Goal: Task Accomplishment & Management: Use online tool/utility

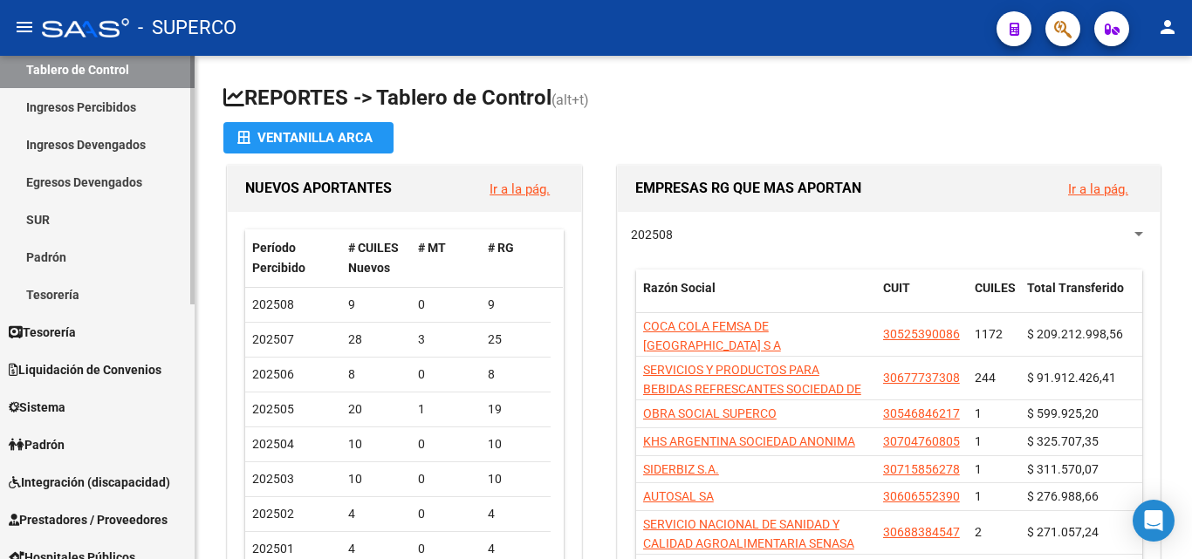
scroll to position [174, 0]
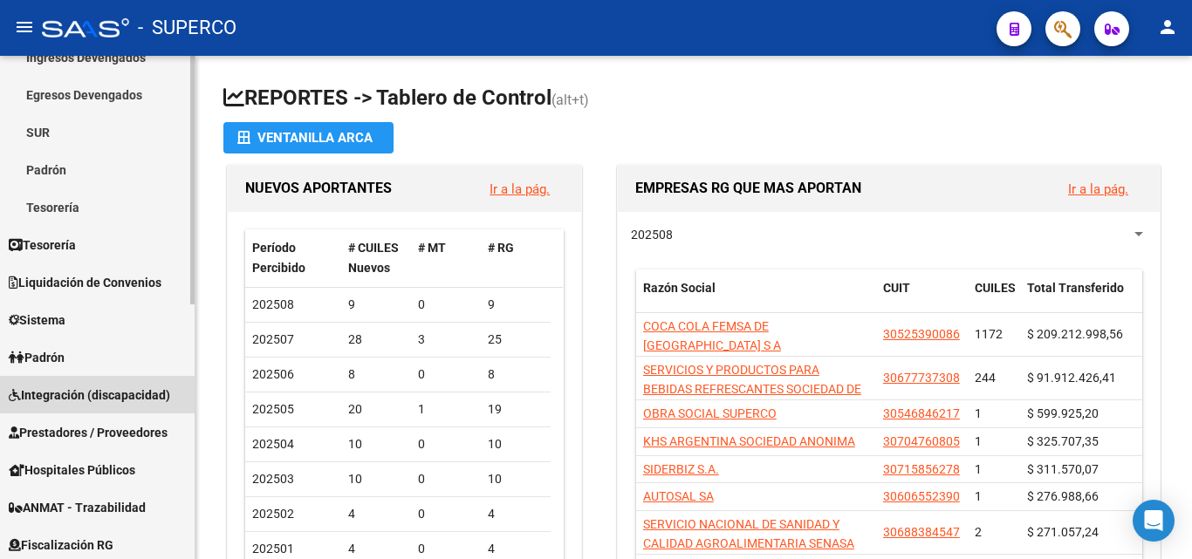
click at [92, 395] on span "Integración (discapacidad)" at bounding box center [89, 395] width 161 height 19
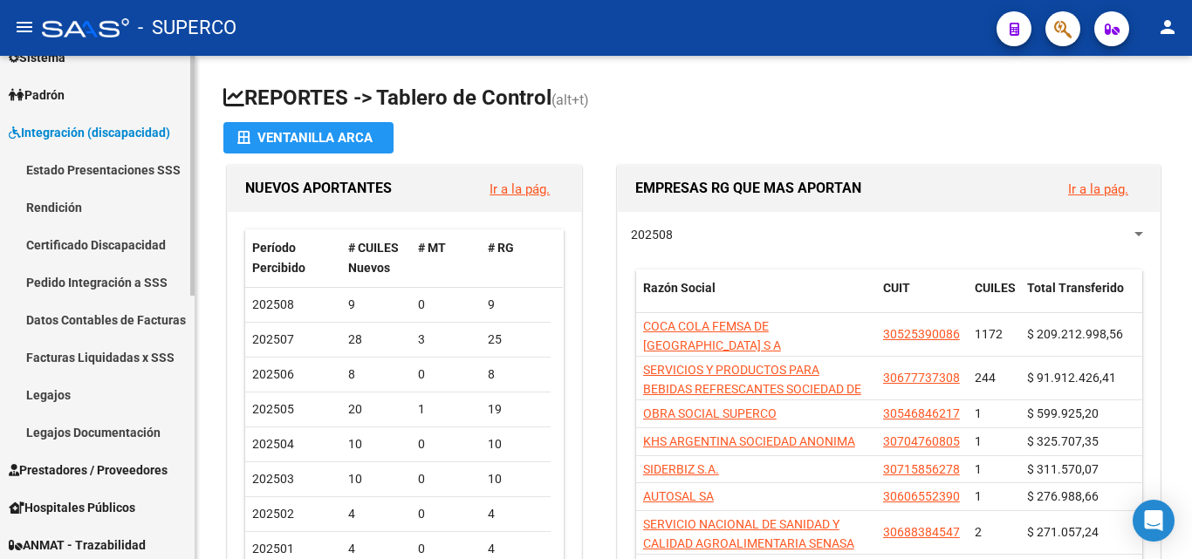
click at [103, 357] on link "Facturas Liquidadas x SSS" at bounding box center [97, 357] width 195 height 38
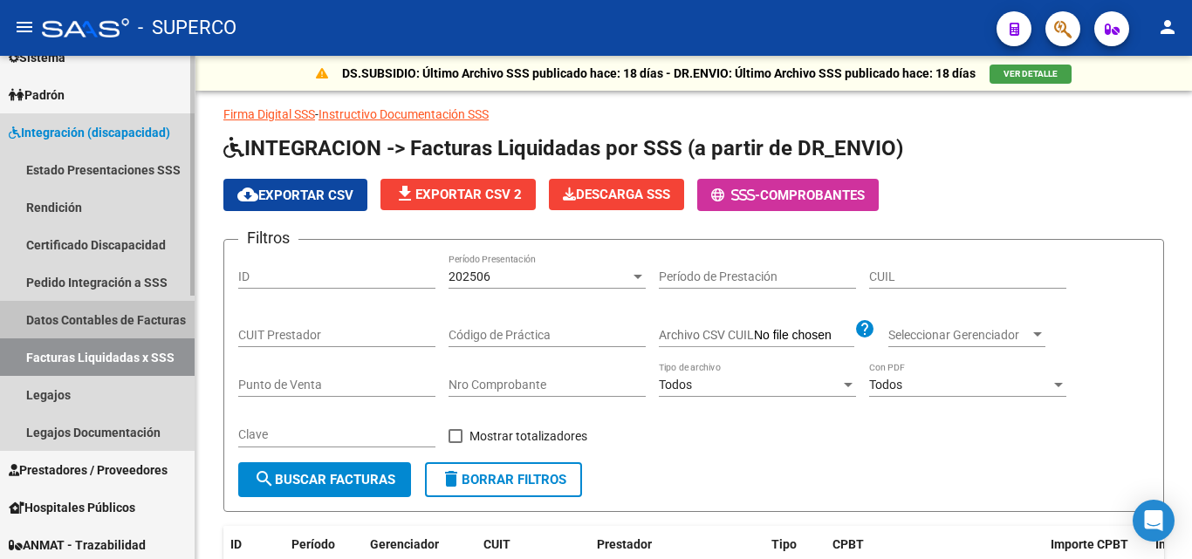
click at [99, 309] on link "Datos Contables de Facturas" at bounding box center [97, 320] width 195 height 38
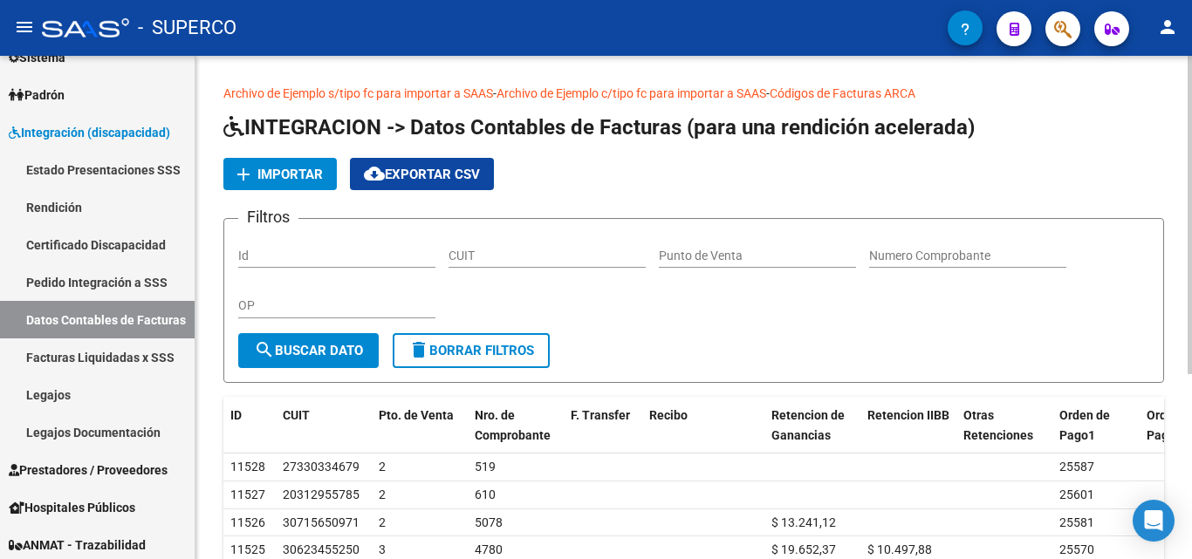
click at [304, 177] on span "Importar" at bounding box center [289, 175] width 65 height 16
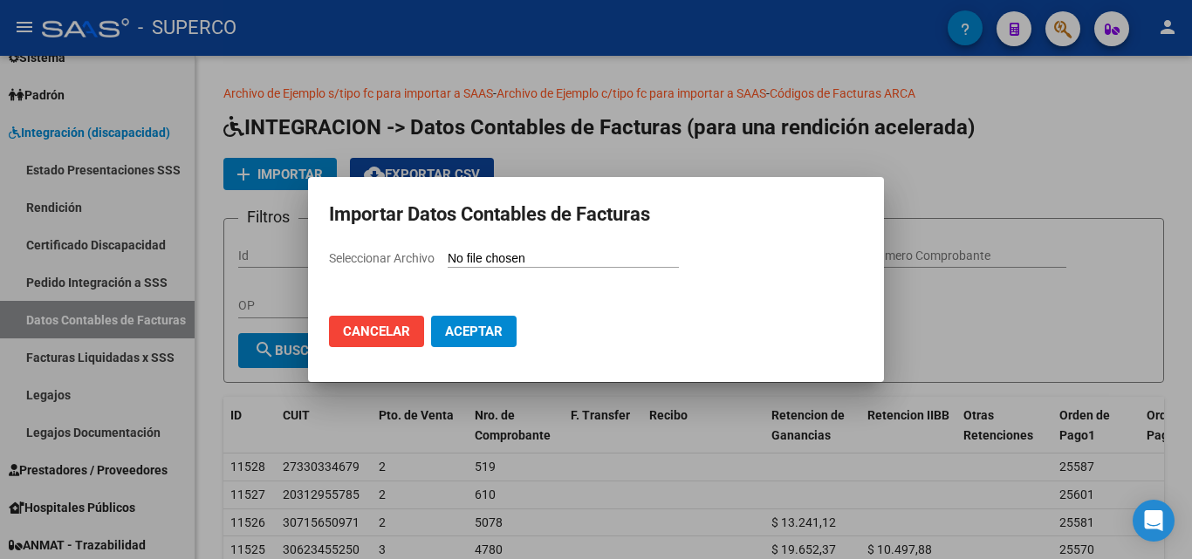
click at [535, 259] on input "Seleccionar Archivo" at bounding box center [562, 259] width 231 height 17
type input "C:\fakepath\Facturas (43).csv"
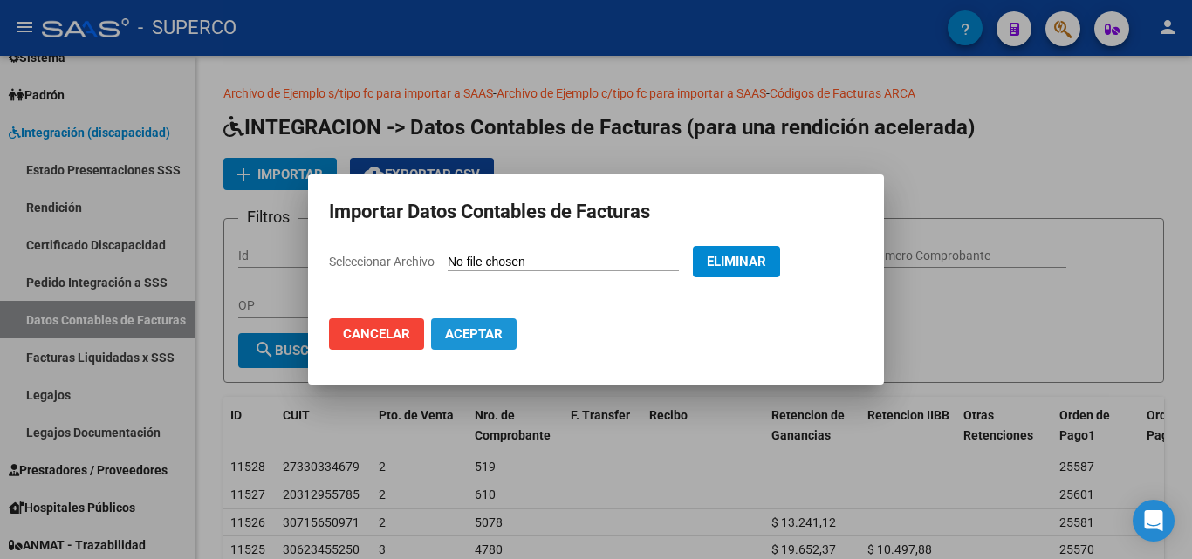
click at [467, 331] on span "Aceptar" at bounding box center [474, 334] width 58 height 16
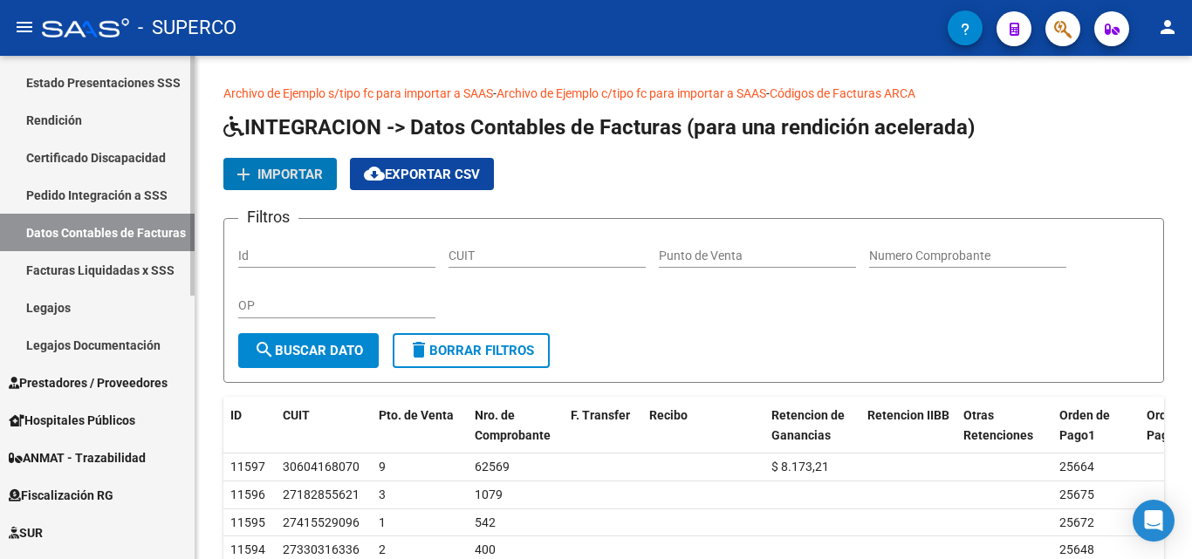
scroll to position [436, 0]
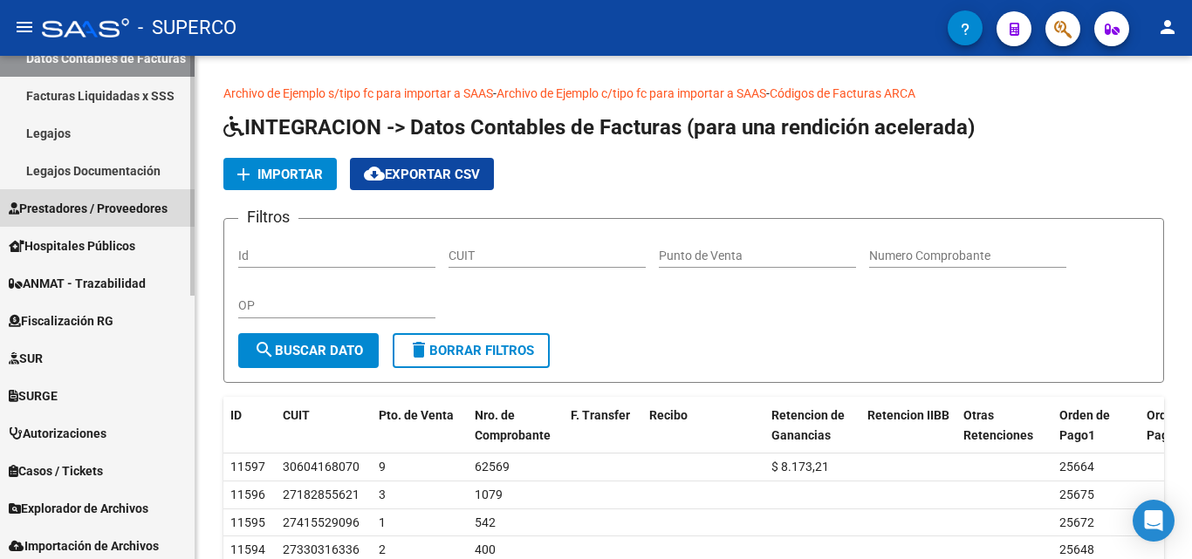
click at [86, 208] on span "Prestadores / Proveedores" at bounding box center [88, 208] width 159 height 19
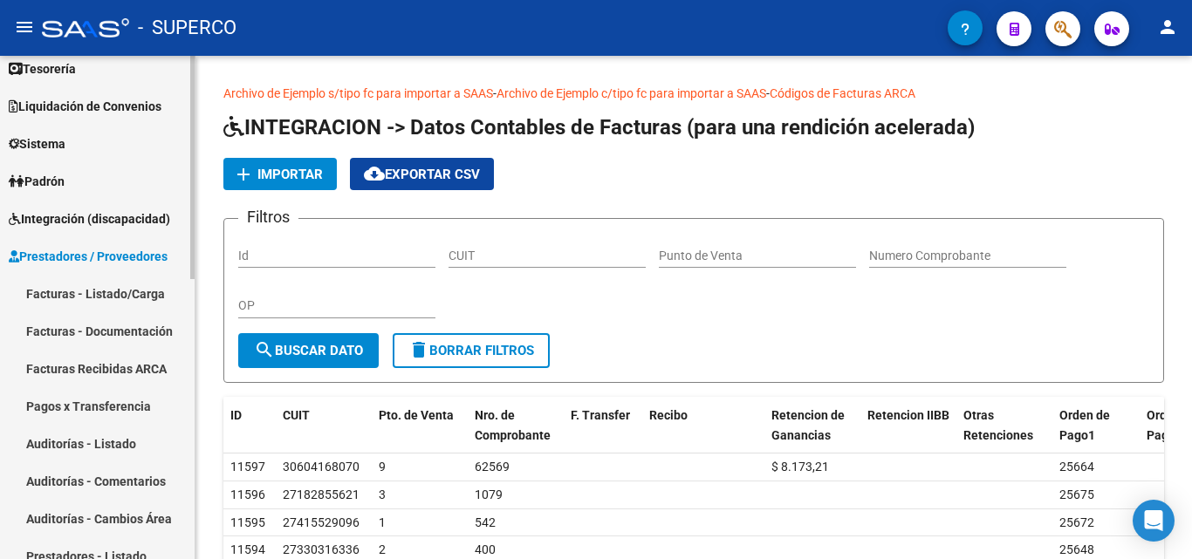
scroll to position [87, 0]
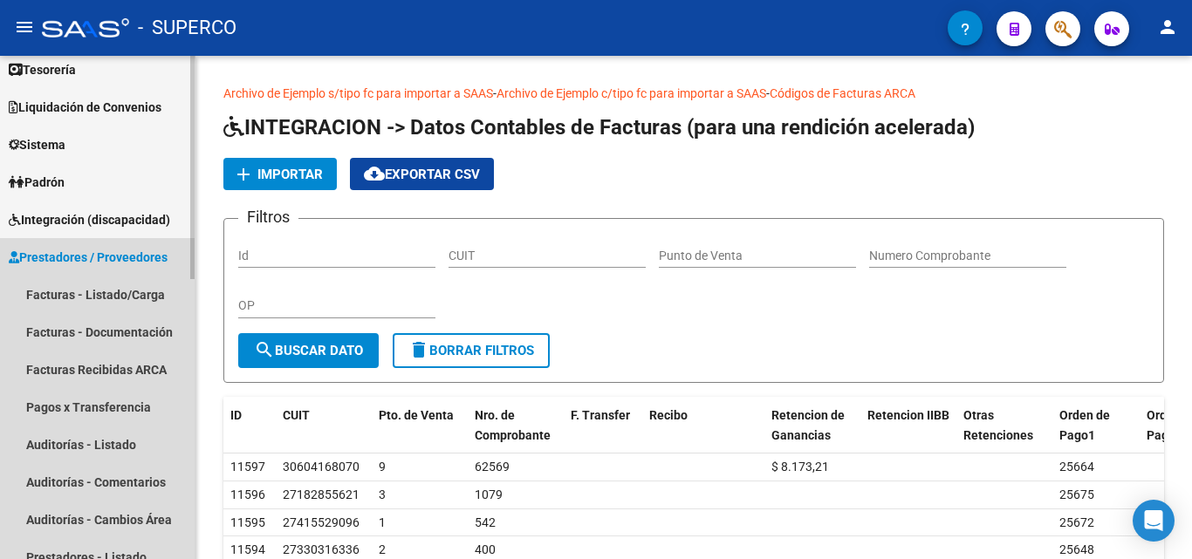
click at [98, 250] on span "Prestadores / Proveedores" at bounding box center [88, 257] width 159 height 19
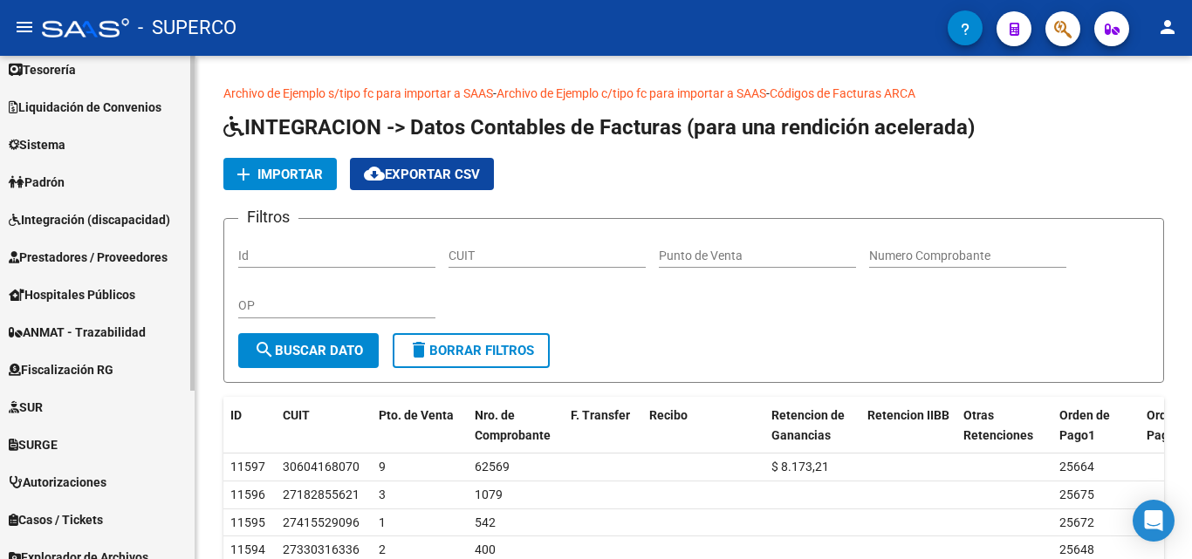
click at [99, 252] on span "Prestadores / Proveedores" at bounding box center [88, 257] width 159 height 19
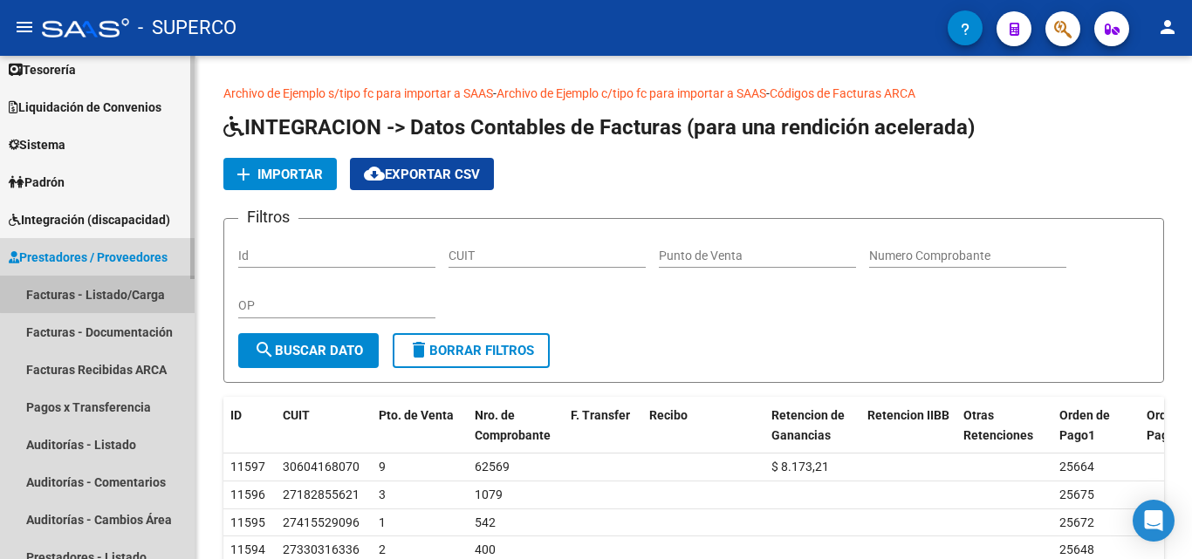
click at [99, 294] on link "Facturas - Listado/Carga" at bounding box center [97, 295] width 195 height 38
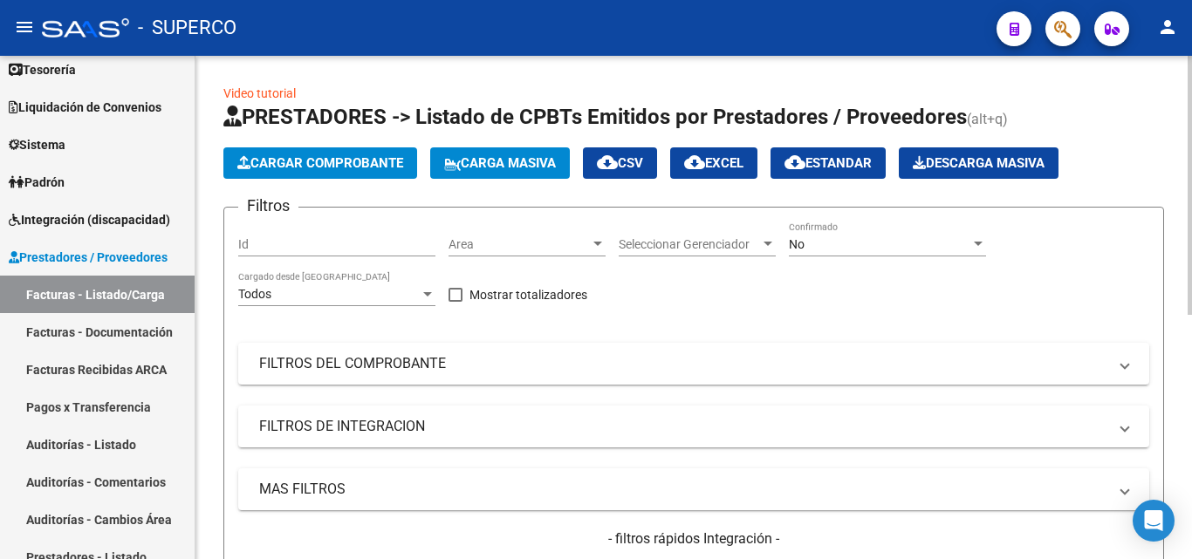
click at [823, 244] on div "No" at bounding box center [879, 244] width 181 height 15
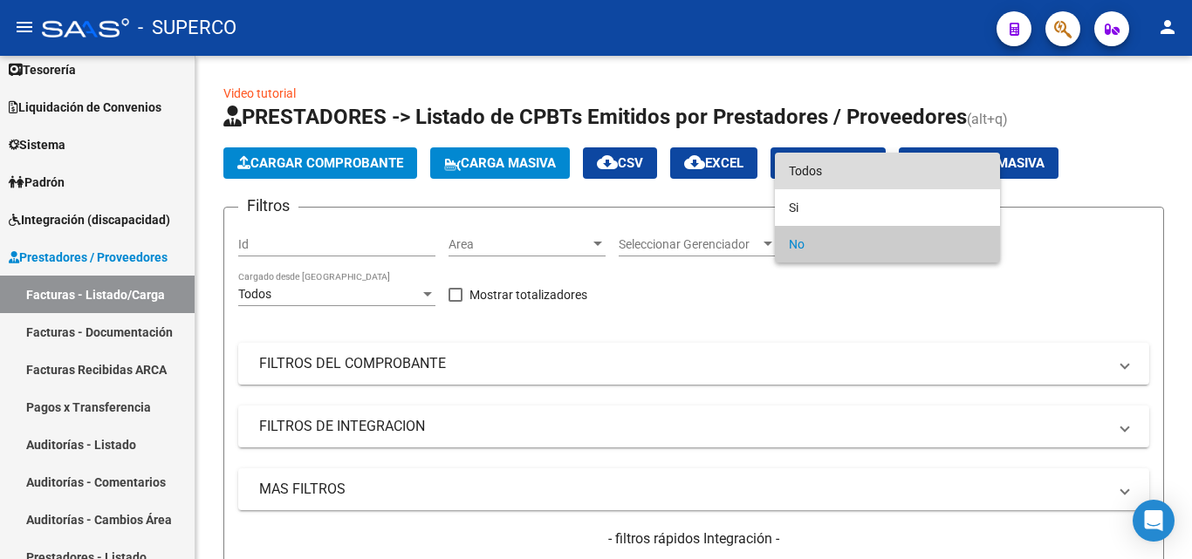
click at [816, 176] on span "Todos" at bounding box center [887, 171] width 197 height 37
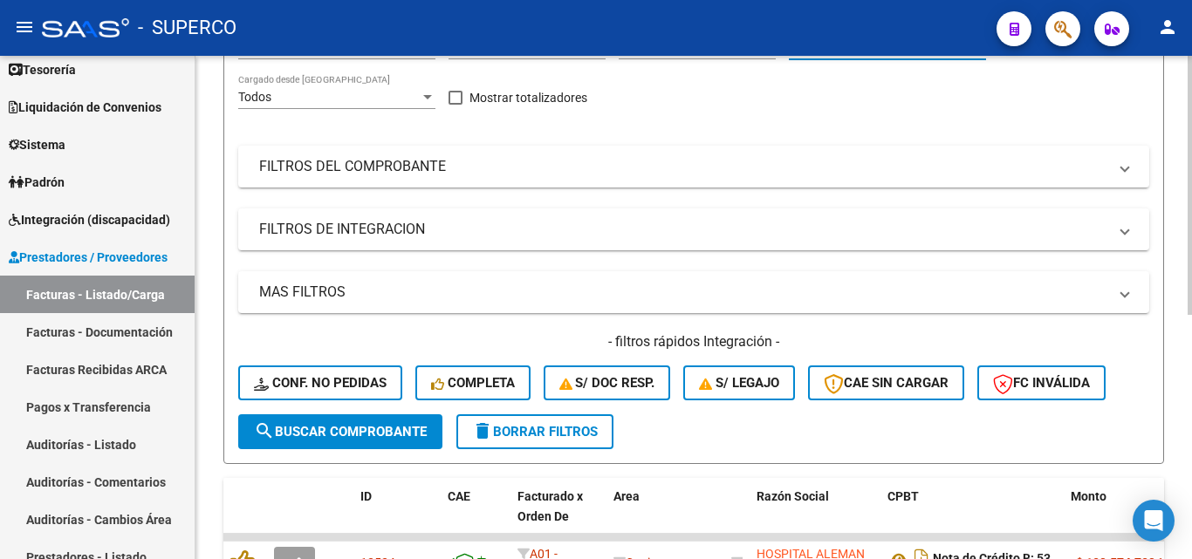
scroll to position [262, 0]
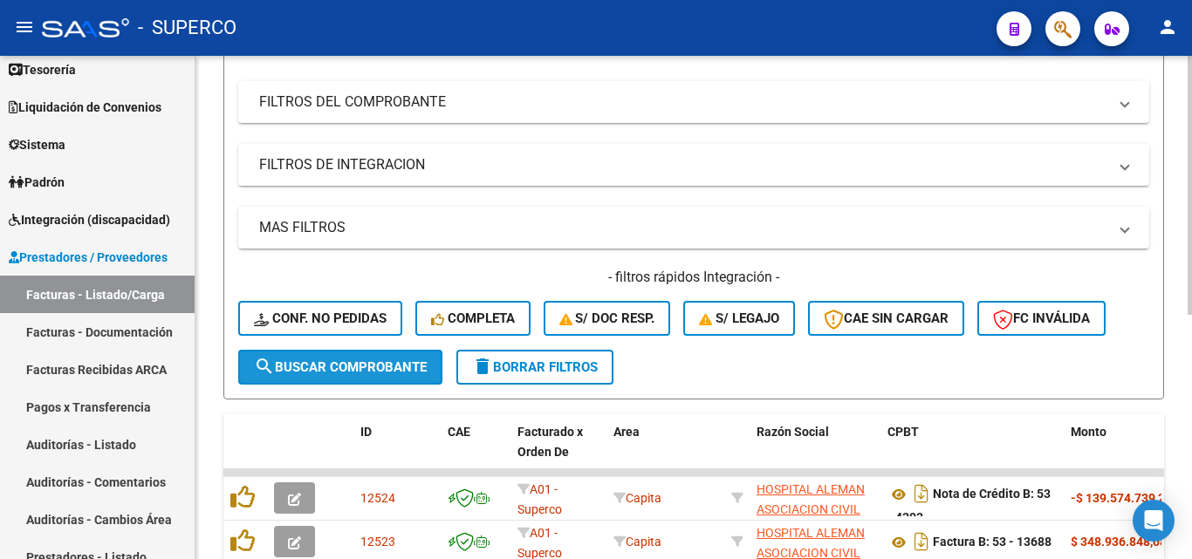
click at [347, 369] on span "search Buscar Comprobante" at bounding box center [340, 367] width 173 height 16
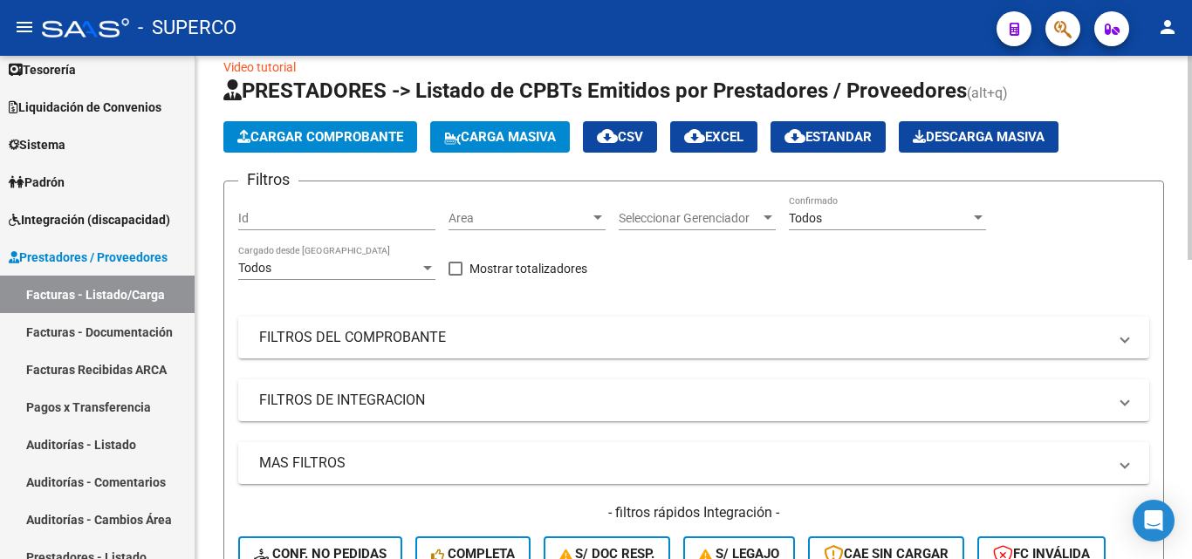
scroll to position [0, 0]
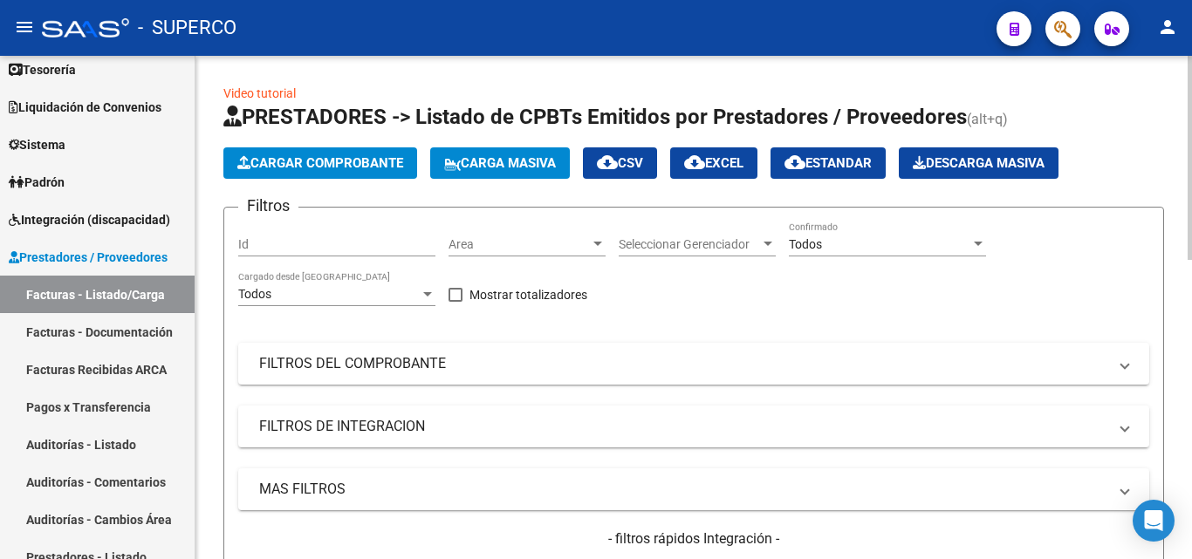
click at [727, 161] on span "cloud_download EXCEL" at bounding box center [713, 163] width 59 height 16
